Goal: Find specific page/section: Find specific page/section

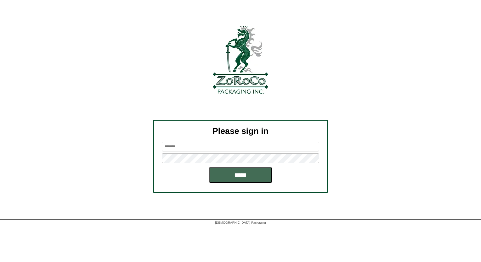
type input "*******"
click at [234, 172] on input "*****" at bounding box center [240, 175] width 63 height 16
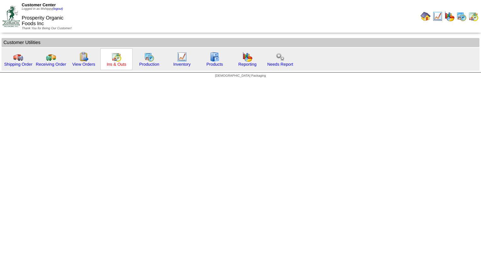
click at [117, 64] on link "Ins & Outs" at bounding box center [117, 64] width 20 height 5
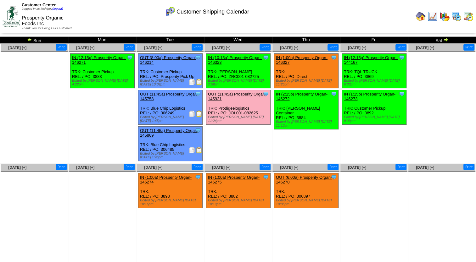
click at [458, 16] on img at bounding box center [456, 16] width 10 height 10
